Goal: Task Accomplishment & Management: Manage account settings

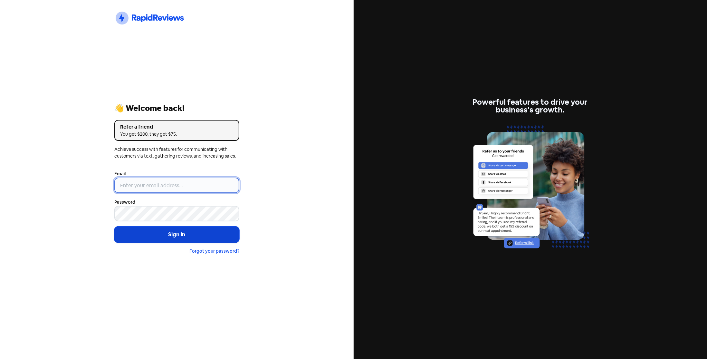
type input "[EMAIL_ADDRESS][DOMAIN_NAME]"
click at [176, 233] on button "Sign in" at bounding box center [176, 235] width 125 height 16
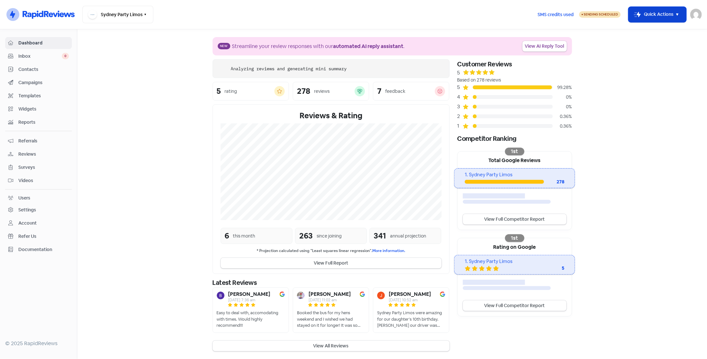
click at [645, 17] on button "Icon For Thunder-move Quick Actions" at bounding box center [658, 14] width 58 height 15
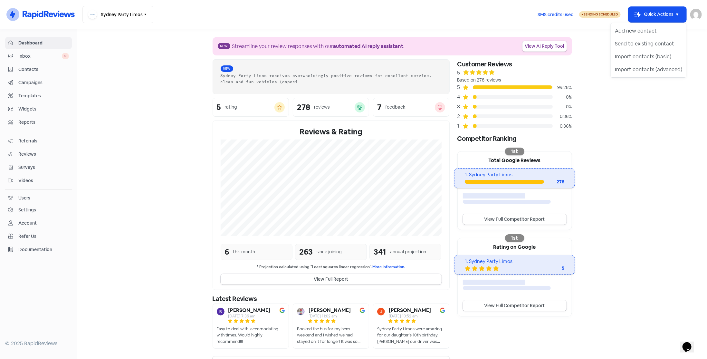
click at [31, 72] on span "Contacts" at bounding box center [43, 69] width 51 height 7
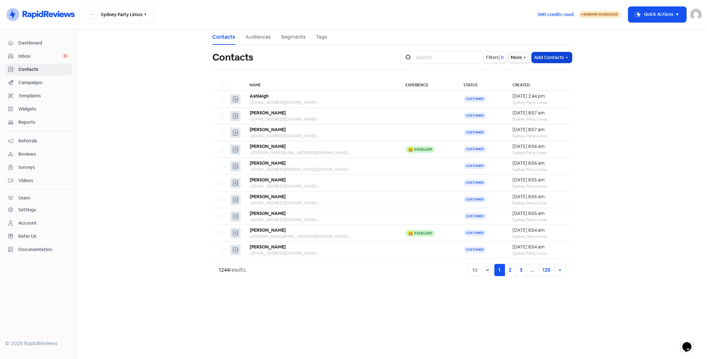
click at [557, 54] on button "Add Contacts" at bounding box center [552, 57] width 40 height 11
click at [544, 69] on button "Add a contact" at bounding box center [534, 71] width 75 height 13
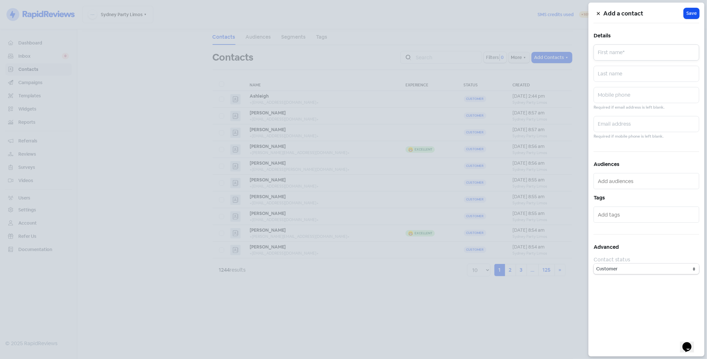
click at [628, 51] on input "text" at bounding box center [647, 52] width 106 height 16
type input "Zac"
click at [609, 125] on input "text" at bounding box center [647, 124] width 106 height 16
paste input "[EMAIL_ADDRESS][DOMAIN_NAME]"
type input "[EMAIL_ADDRESS][DOMAIN_NAME]"
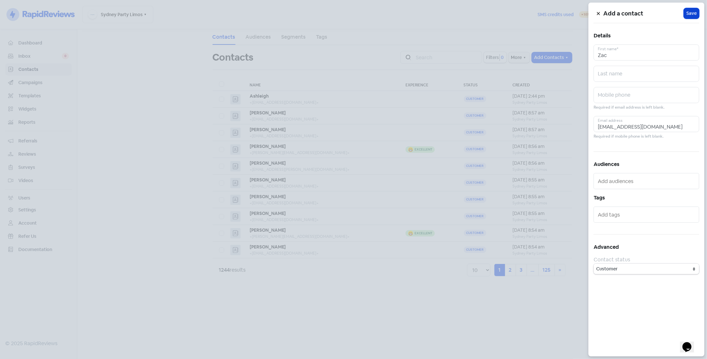
click at [694, 15] on span "Save" at bounding box center [692, 13] width 10 height 7
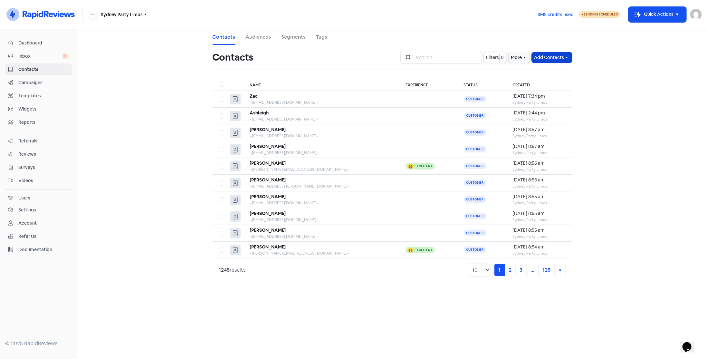
click at [548, 58] on button "Add Contacts" at bounding box center [552, 57] width 40 height 11
click at [544, 69] on button "Add a contact" at bounding box center [534, 71] width 75 height 13
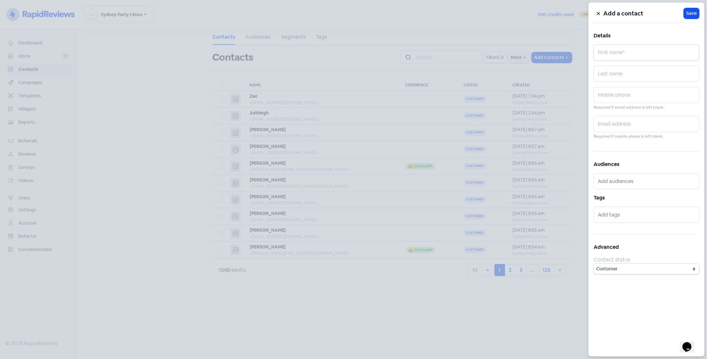
click at [610, 52] on input "text" at bounding box center [647, 52] width 106 height 16
type input "[PERSON_NAME]"
click at [624, 124] on input "text" at bounding box center [647, 124] width 106 height 16
paste input "[EMAIL_ADDRESS][DOMAIN_NAME]"
type input "[EMAIL_ADDRESS][DOMAIN_NAME]"
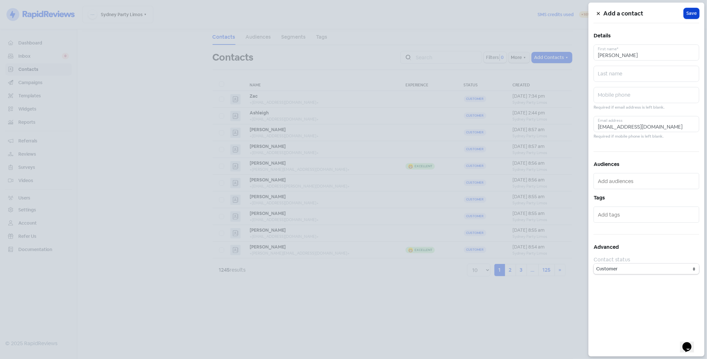
click at [693, 9] on button "Icon For Loading Save" at bounding box center [691, 13] width 15 height 11
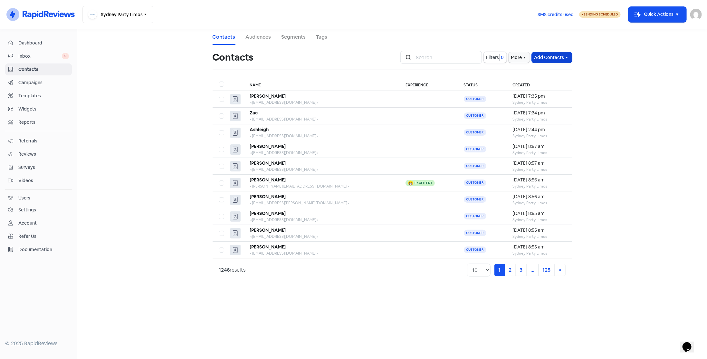
click at [550, 55] on button "Add Contacts" at bounding box center [552, 57] width 40 height 11
click at [545, 69] on button "Add a contact" at bounding box center [534, 71] width 75 height 13
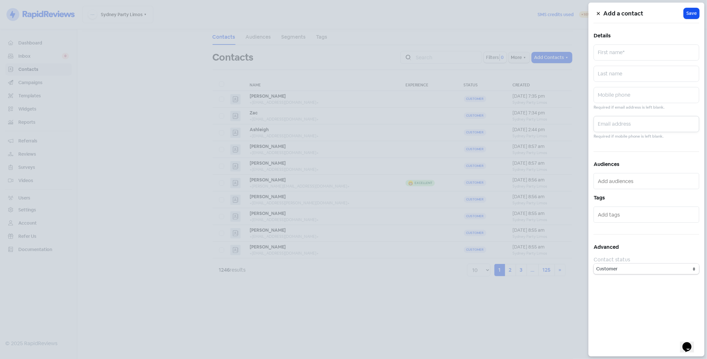
click at [611, 125] on input "text" at bounding box center [647, 124] width 106 height 16
paste input "[EMAIL_ADDRESS][DOMAIN_NAME]"
type input "[EMAIL_ADDRESS][DOMAIN_NAME]"
click at [627, 51] on input "text" at bounding box center [647, 52] width 106 height 16
paste input "[PERSON_NAME]"
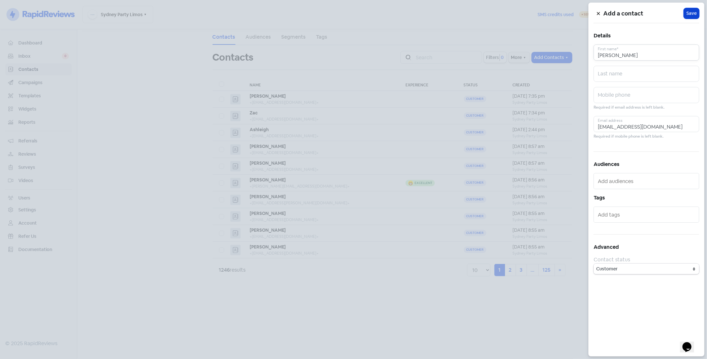
type input "[PERSON_NAME]"
click at [693, 14] on span "Save" at bounding box center [692, 13] width 10 height 7
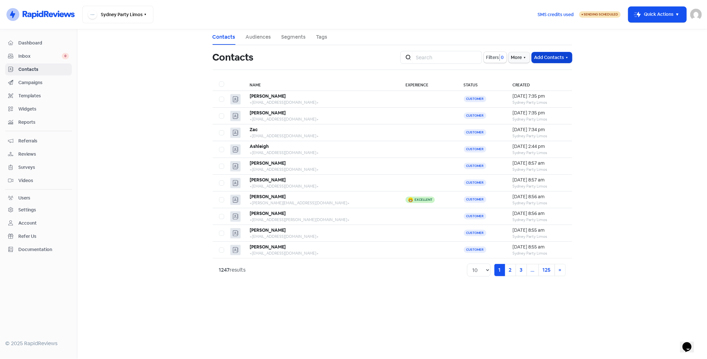
click at [548, 57] on button "Add Contacts" at bounding box center [552, 57] width 40 height 11
click at [541, 71] on button "Add a contact" at bounding box center [534, 71] width 75 height 13
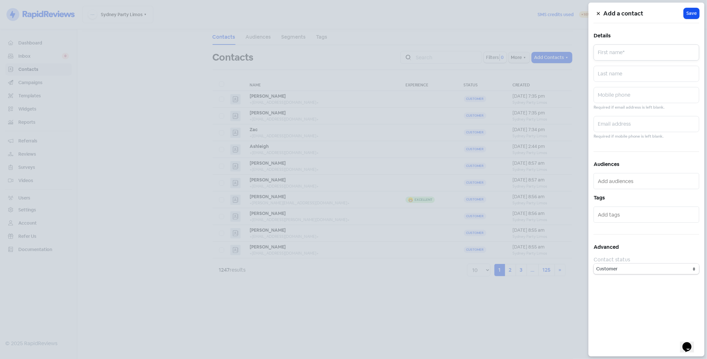
click at [611, 51] on input "text" at bounding box center [647, 52] width 106 height 16
type input "[PERSON_NAME]"
click at [627, 127] on input "text" at bounding box center [647, 124] width 106 height 16
paste input "[EMAIL_ADDRESS][DOMAIN_NAME]"
type input "[EMAIL_ADDRESS][DOMAIN_NAME]"
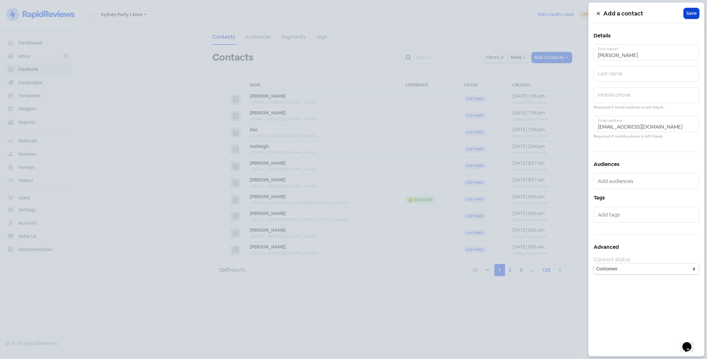
click at [692, 14] on span "Save" at bounding box center [692, 13] width 10 height 7
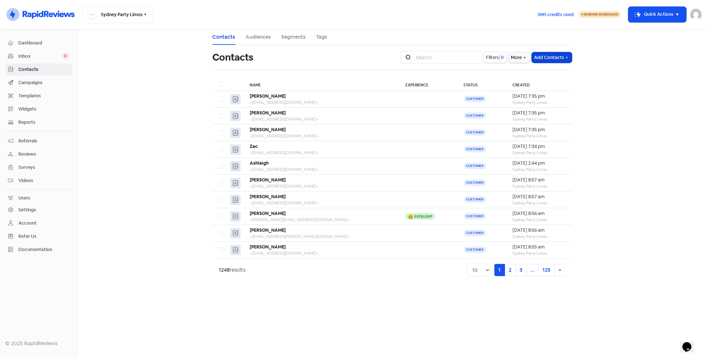
click at [540, 59] on button "Add Contacts" at bounding box center [552, 57] width 40 height 11
click at [538, 69] on button "Add a contact" at bounding box center [534, 71] width 75 height 13
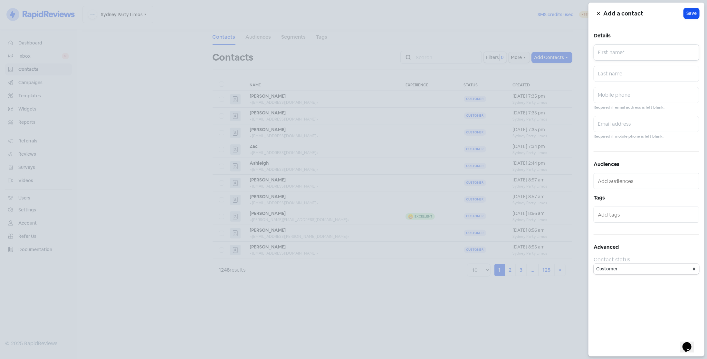
click at [620, 58] on input "text" at bounding box center [647, 52] width 106 height 16
type input "[PERSON_NAME]"
click at [666, 127] on input "text" at bounding box center [647, 124] width 106 height 16
paste input "[PERSON_NAME][EMAIL_ADDRESS][DOMAIN_NAME]"
type input "[PERSON_NAME][EMAIL_ADDRESS][DOMAIN_NAME]"
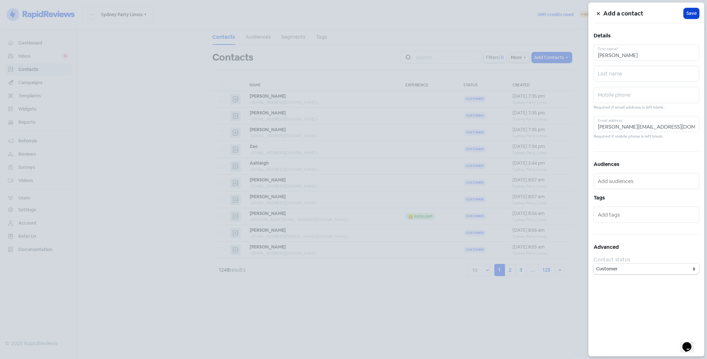
click at [692, 11] on span "Save" at bounding box center [692, 13] width 10 height 7
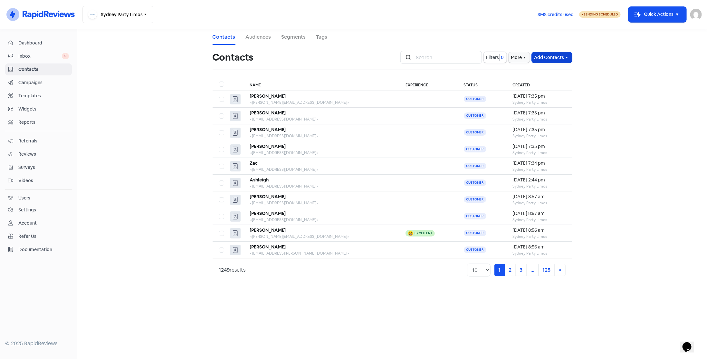
click at [544, 56] on button "Add Contacts" at bounding box center [552, 57] width 40 height 11
click at [542, 71] on button "Add a contact" at bounding box center [534, 71] width 75 height 13
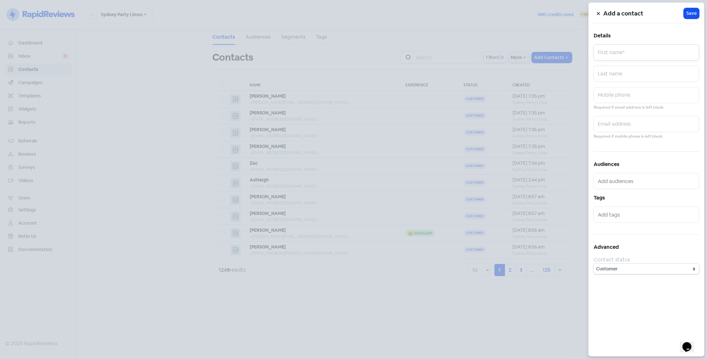
click at [607, 57] on input "text" at bounding box center [647, 52] width 106 height 16
type input "Kunal"
click at [615, 124] on input "text" at bounding box center [647, 124] width 106 height 16
paste input "[EMAIL_ADDRESS][DOMAIN_NAME]"
type input "[EMAIL_ADDRESS][DOMAIN_NAME]"
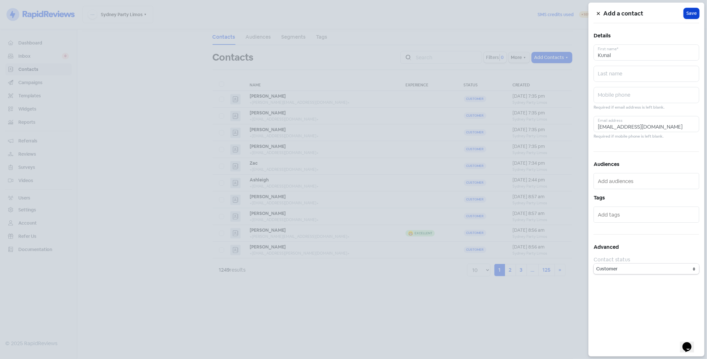
click at [685, 10] on button "Icon For Loading Save" at bounding box center [691, 13] width 15 height 11
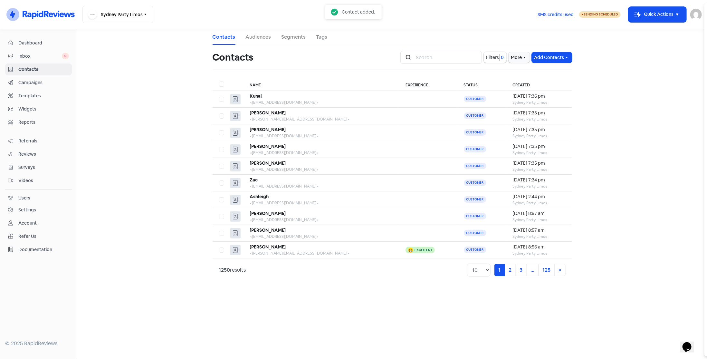
click at [690, 359] on div "Add a contact Icon For Loading Save Details [PERSON_NAME] First name* Last name…" at bounding box center [353, 359] width 707 height 0
click at [545, 56] on button "Add Contacts" at bounding box center [552, 57] width 40 height 11
click at [551, 70] on button "Add a contact" at bounding box center [534, 71] width 75 height 13
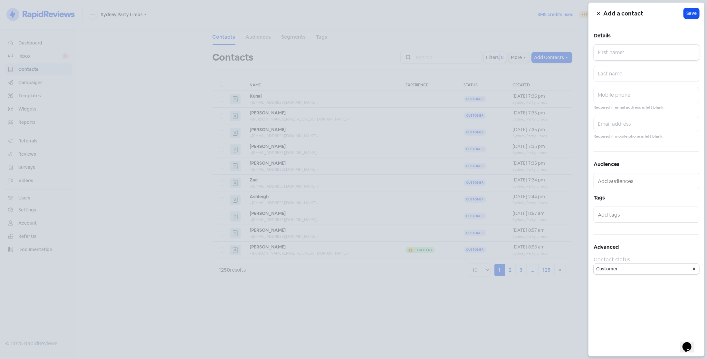
click at [608, 53] on input "text" at bounding box center [647, 52] width 106 height 16
type input "[PERSON_NAME]"
click at [632, 122] on input "text" at bounding box center [647, 124] width 106 height 16
paste input "[EMAIL_ADDRESS][DOMAIN_NAME]"
type input "[EMAIL_ADDRESS][DOMAIN_NAME]"
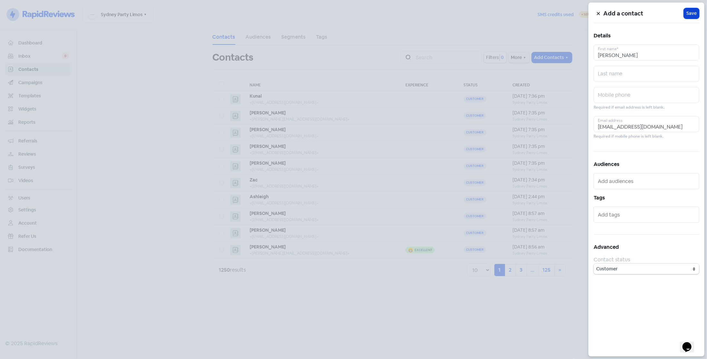
click at [689, 13] on span "Save" at bounding box center [692, 13] width 10 height 7
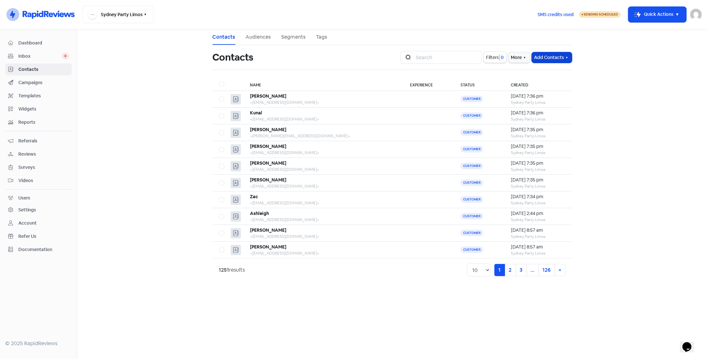
click at [555, 57] on button "Add Contacts" at bounding box center [552, 57] width 40 height 11
click at [551, 71] on button "Add a contact" at bounding box center [534, 71] width 75 height 13
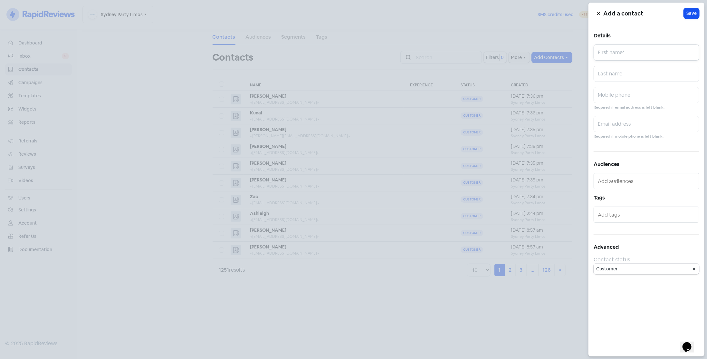
click at [615, 50] on input "text" at bounding box center [647, 52] width 106 height 16
type input "[PERSON_NAME]"
click at [618, 124] on input "text" at bounding box center [647, 124] width 106 height 16
paste input "[EMAIL_ADDRESS][DOMAIN_NAME]"
type input "[EMAIL_ADDRESS][DOMAIN_NAME]"
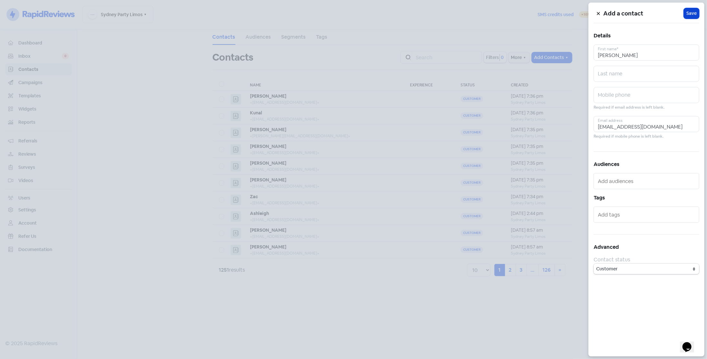
click at [695, 15] on span "Save" at bounding box center [692, 13] width 10 height 7
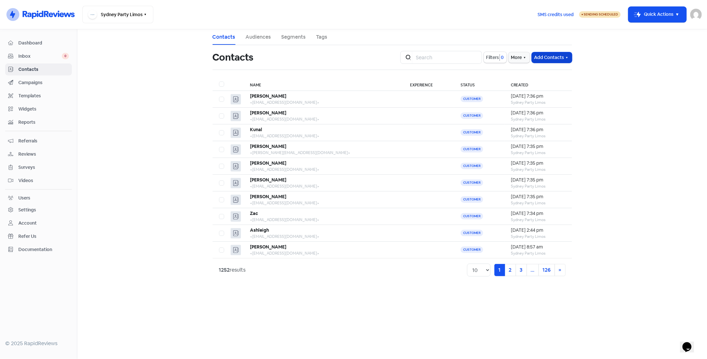
click at [549, 59] on button "Add Contacts" at bounding box center [552, 57] width 40 height 11
click at [542, 72] on button "Add a contact" at bounding box center [534, 71] width 75 height 13
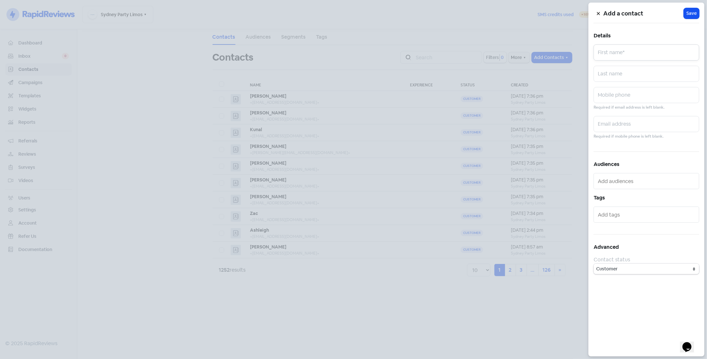
click at [618, 55] on input "text" at bounding box center [647, 52] width 106 height 16
type input "Orlando"
click at [631, 124] on input "text" at bounding box center [647, 124] width 106 height 16
paste input "[EMAIL_ADDRESS][DOMAIN_NAME]"
type input "[EMAIL_ADDRESS][DOMAIN_NAME]"
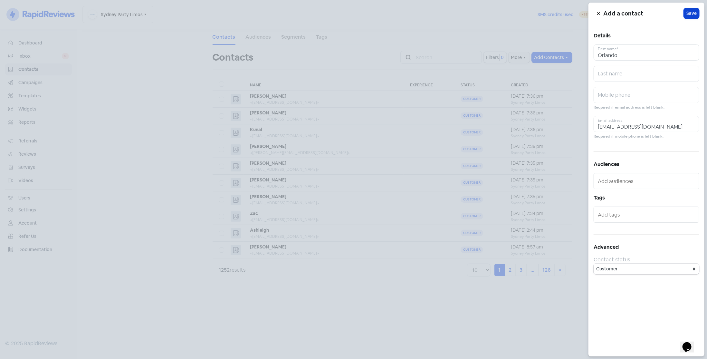
click at [696, 17] on button "Icon For Loading Save" at bounding box center [691, 13] width 15 height 11
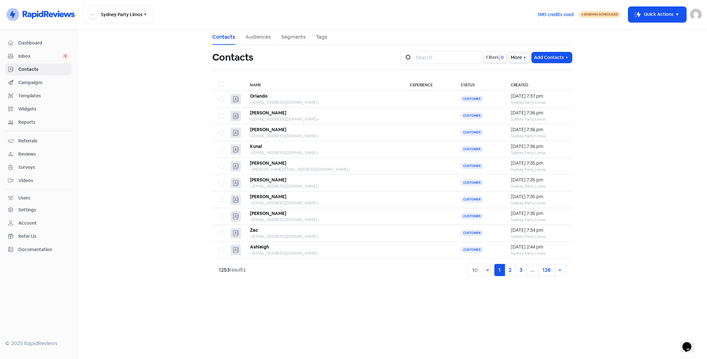
click at [26, 43] on span "Dashboard" at bounding box center [43, 43] width 51 height 7
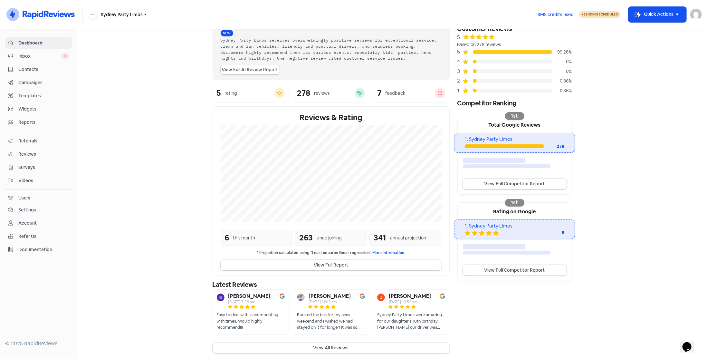
scroll to position [35, 0]
click at [345, 294] on b "[PERSON_NAME]" at bounding box center [330, 296] width 42 height 5
click at [302, 294] on div at bounding box center [301, 299] width 8 height 10
click at [299, 296] on img at bounding box center [301, 298] width 8 height 8
click at [321, 346] on button "View All Reviews" at bounding box center [331, 348] width 237 height 11
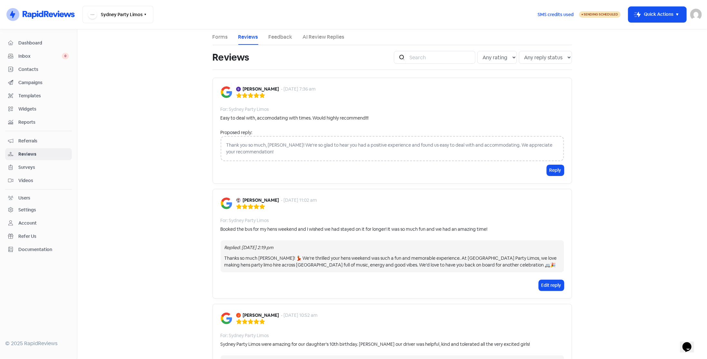
drag, startPoint x: 302, startPoint y: 231, endPoint x: 432, endPoint y: 236, distance: 130.0
click at [432, 236] on div "[PERSON_NAME] - [DATE] 11:02 am For: Sydney Party Limos Booked the bus for my h…" at bounding box center [393, 244] width 360 height 110
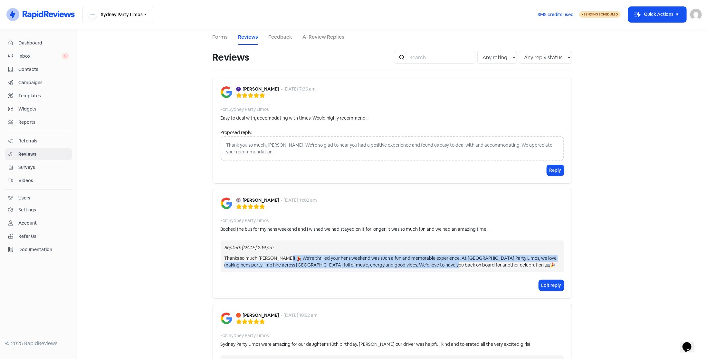
drag, startPoint x: 298, startPoint y: 257, endPoint x: 443, endPoint y: 261, distance: 145.1
click at [437, 263] on div "Thanks so much [PERSON_NAME]! 💃 We’re thrilled your hens weekend was such a fun…" at bounding box center [393, 262] width 336 height 14
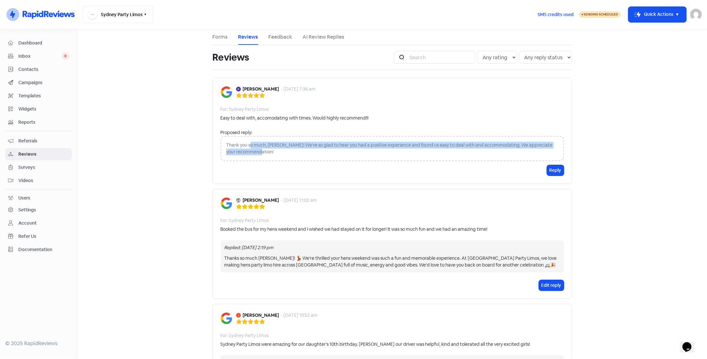
drag, startPoint x: 295, startPoint y: 152, endPoint x: 248, endPoint y: 143, distance: 46.9
click at [248, 143] on div "Thank you so much, [PERSON_NAME]! We're so glad to hear you had a positive expe…" at bounding box center [393, 148] width 344 height 25
click at [389, 139] on div "Thank you so much, [PERSON_NAME]! We're so glad to hear you had a positive expe…" at bounding box center [393, 148] width 344 height 25
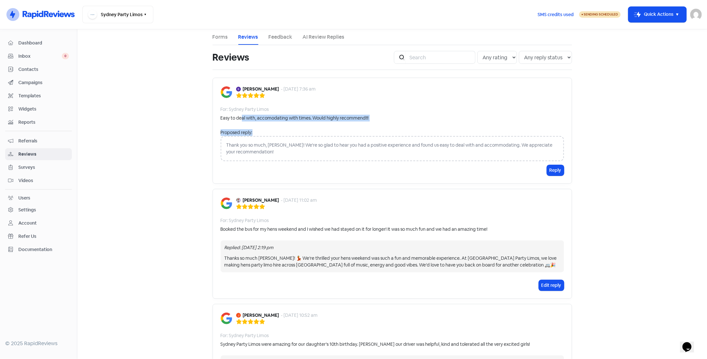
drag, startPoint x: 254, startPoint y: 118, endPoint x: 342, endPoint y: 130, distance: 88.8
click at [342, 129] on div "[PERSON_NAME] - [DATE] 7:36 am For: Sydney Party Limos Easy to deal with, accom…" at bounding box center [393, 131] width 360 height 106
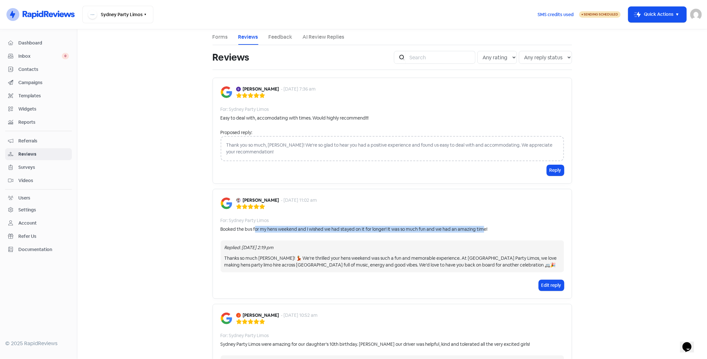
drag, startPoint x: 254, startPoint y: 226, endPoint x: 484, endPoint y: 229, distance: 229.8
click at [482, 230] on div "Booked the bus for my hens weekend and I wished we had stayed on it for longer!…" at bounding box center [354, 229] width 267 height 7
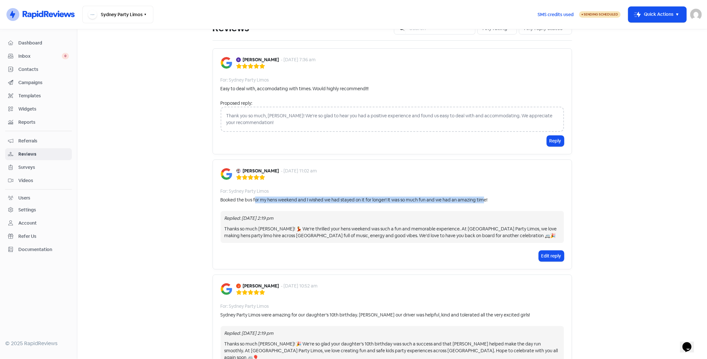
scroll to position [64, 0]
